Goal: Find specific page/section

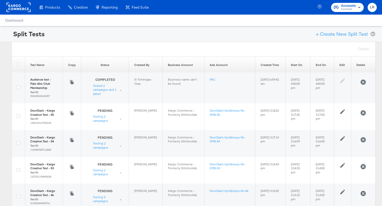
click at [19, 8] on rect at bounding box center [19, 7] width 24 height 9
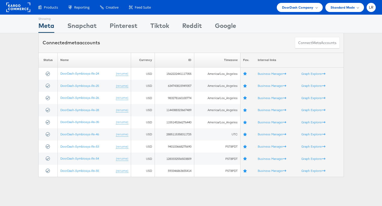
click at [18, 9] on rect at bounding box center [18, 7] width 24 height 9
click at [17, 4] on rect at bounding box center [18, 7] width 24 height 9
click at [314, 6] on div "DoorDash Company" at bounding box center [300, 7] width 36 height 5
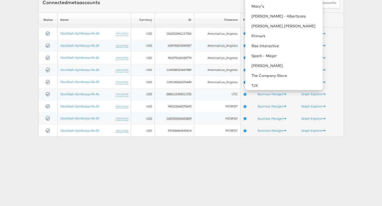
scroll to position [182, 0]
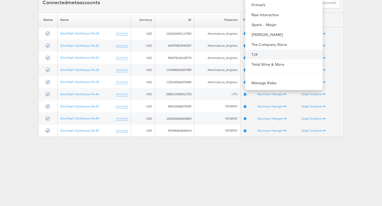
click at [268, 54] on link "TJX" at bounding box center [284, 54] width 67 height 5
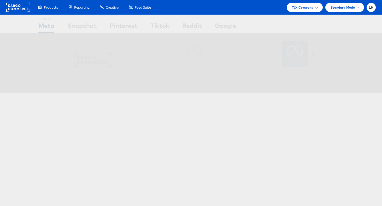
click at [286, 56] on div "500 accounts" at bounding box center [295, 58] width 26 height 26
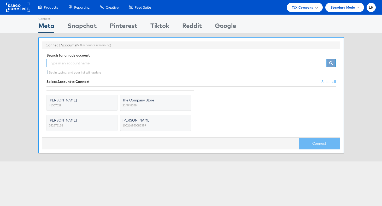
click at [102, 60] on input "text" at bounding box center [186, 63] width 280 height 8
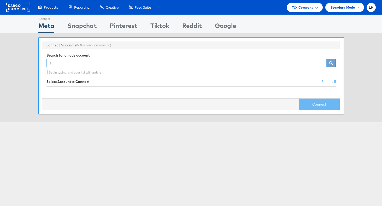
type input "t"
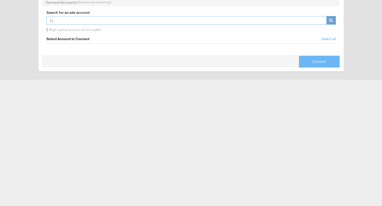
scroll to position [45, 0]
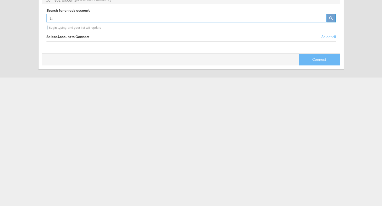
type input "t.j."
click at [95, 146] on div "Connect Meta Connect Snapchat Connect Pinterest Connect Tiktok Connect Reddit C…" at bounding box center [191, 100] width 382 height 261
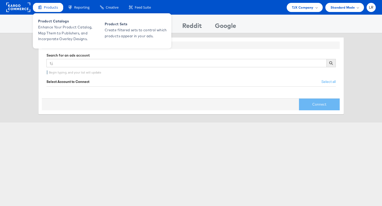
click at [52, 7] on span "Products" at bounding box center [51, 7] width 14 height 5
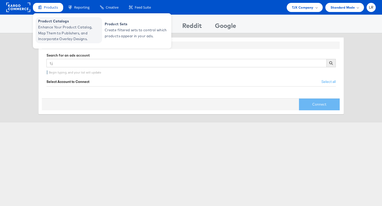
click at [55, 25] on span "Enhance Your Product Catalog, Map Them to Publishers, and Incorporate Overlay D…" at bounding box center [69, 33] width 63 height 18
